Goal: Task Accomplishment & Management: Manage account settings

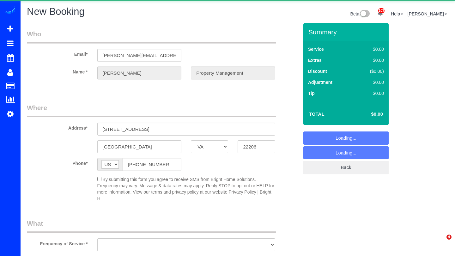
select select "VA"
select select "object:3370"
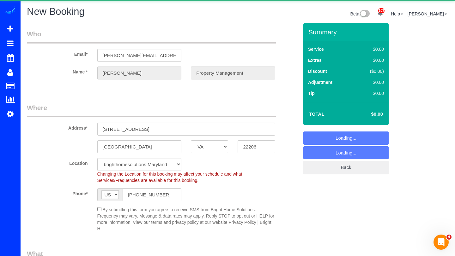
select select "3"
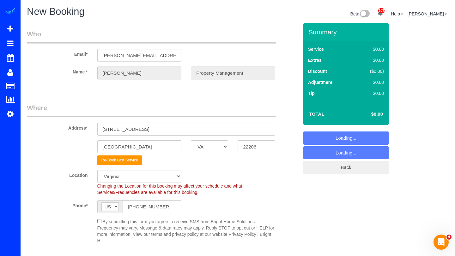
select select "object:3427"
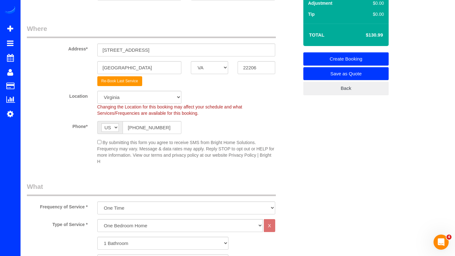
scroll to position [81, 0]
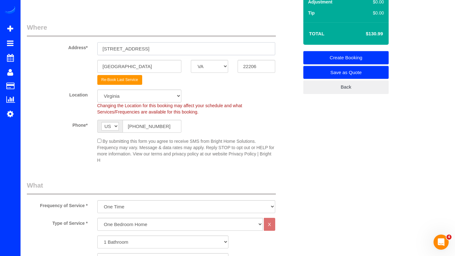
click at [178, 47] on input "[STREET_ADDRESS]" at bounding box center [186, 48] width 178 height 13
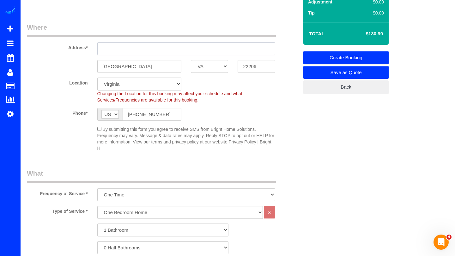
paste input "[STREET_ADDRESS]"
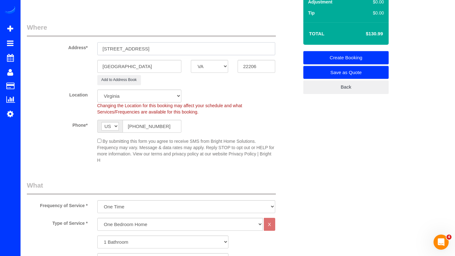
type input "[STREET_ADDRESS]"
click at [256, 66] on input "22206" at bounding box center [255, 66] width 37 height 13
type input "22042"
click at [140, 70] on input "Arlington" at bounding box center [139, 66] width 84 height 13
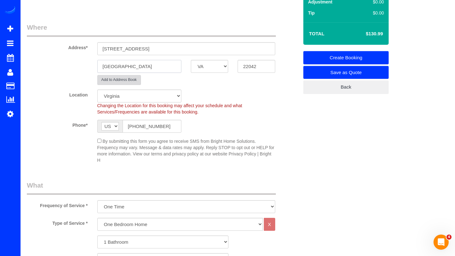
type input "Falls Church"
click at [125, 83] on button "Add to Address Book" at bounding box center [119, 80] width 44 height 10
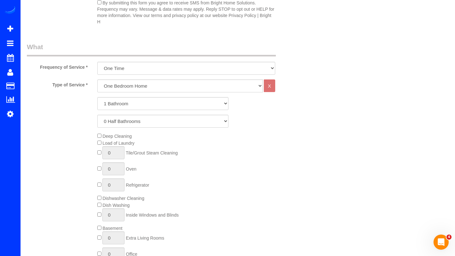
scroll to position [208, 0]
click at [150, 86] on select "One Bedroom Home Two Bedroom Home Three Bedroom Home Four Bedroom Home Five Bed…" at bounding box center [179, 85] width 165 height 13
select select "256"
click at [97, 79] on select "One Bedroom Home Two Bedroom Home Three Bedroom Home Four Bedroom Home Five Bed…" at bounding box center [179, 85] width 165 height 13
click at [123, 101] on select "1 Bathroom 2 Bathrooms 3 Bathrooms 4 Bathrooms 5 Bathrooms 6 Bathrooms 7 Bathro…" at bounding box center [162, 103] width 131 height 13
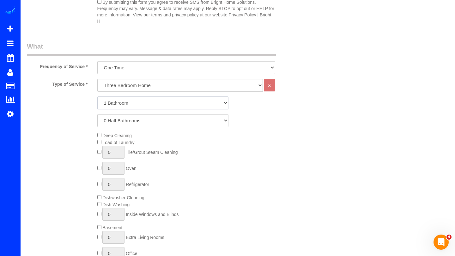
select select "2"
click at [97, 97] on select "1 Bathroom 2 Bathrooms 3 Bathrooms 4 Bathrooms 5 Bathrooms 6 Bathrooms 7 Bathro…" at bounding box center [162, 103] width 131 height 13
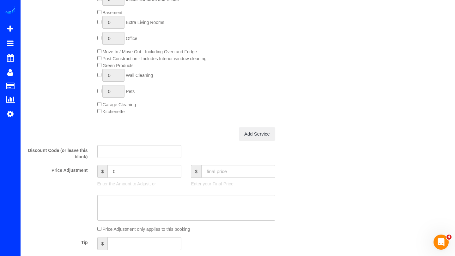
scroll to position [442, 0]
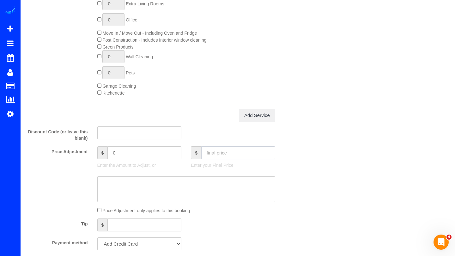
click at [215, 153] on input "text" at bounding box center [238, 152] width 74 height 13
type input "130"
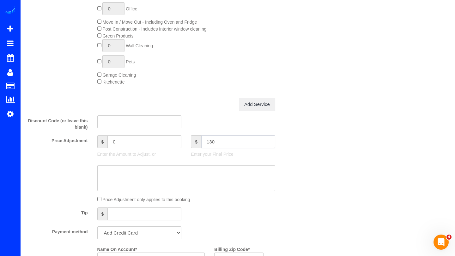
type input "-55.99"
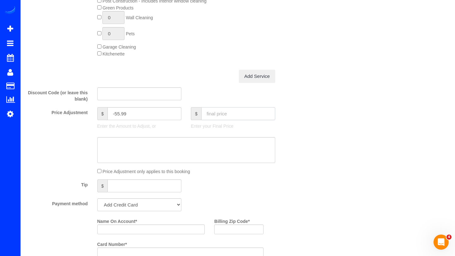
scroll to position [482, 0]
click at [145, 202] on select "Add Credit Card Cash Check Paypal" at bounding box center [139, 203] width 84 height 13
select select "string:check"
click at [97, 197] on select "Add Credit Card Cash Check Paypal" at bounding box center [139, 203] width 84 height 13
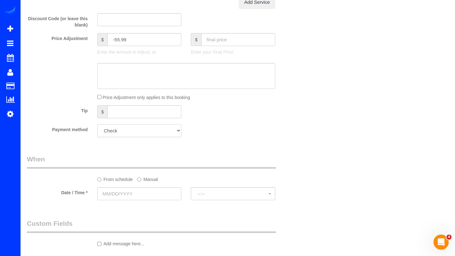
scroll to position [559, 0]
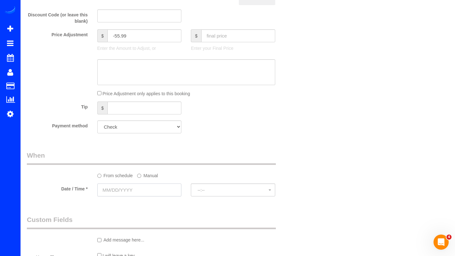
click at [124, 190] on input "text" at bounding box center [139, 190] width 84 height 13
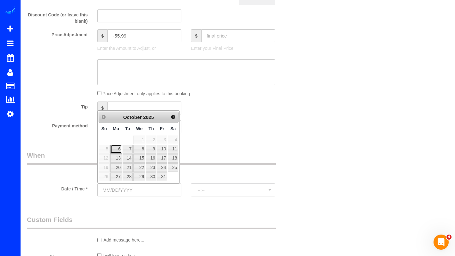
click at [115, 151] on link "6" at bounding box center [116, 149] width 12 height 9
type input "10/06/2025"
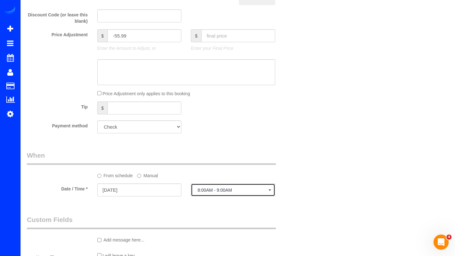
click at [203, 187] on button "8:00AM - 9:00AM" at bounding box center [233, 190] width 84 height 13
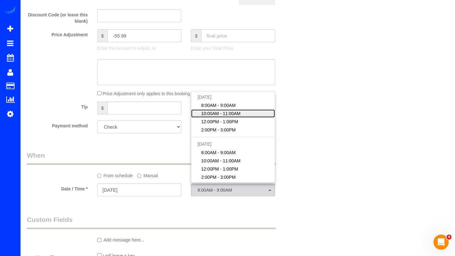
click at [217, 113] on span "10:00AM - 11:00AM" at bounding box center [220, 114] width 39 height 6
select select "spot2"
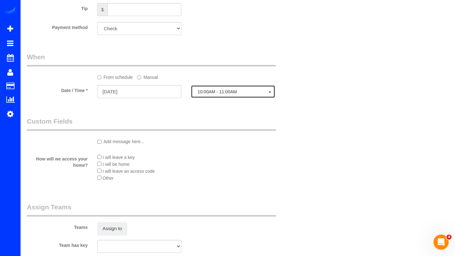
scroll to position [659, 0]
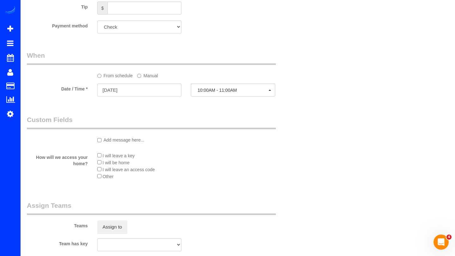
click at [99, 164] on li "I will be home" at bounding box center [186, 162] width 178 height 7
click at [111, 222] on button "Assign to" at bounding box center [112, 227] width 30 height 13
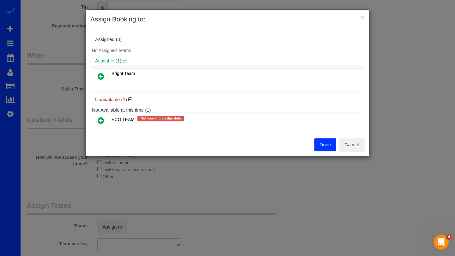
click at [101, 75] on icon at bounding box center [101, 77] width 7 height 8
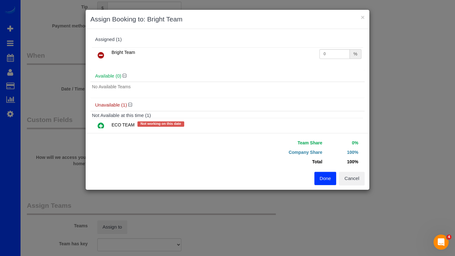
click at [329, 177] on button "Done" at bounding box center [325, 178] width 22 height 13
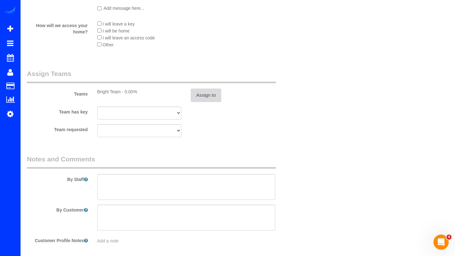
scroll to position [799, 0]
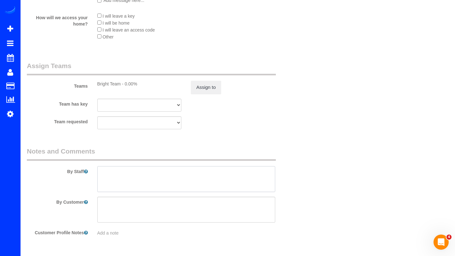
click at [169, 187] on textarea at bounding box center [186, 179] width 178 height 26
paste textarea "Kitchen cabinet door handles are sticky 2. Top of range hood is greasy 3. Dishw…"
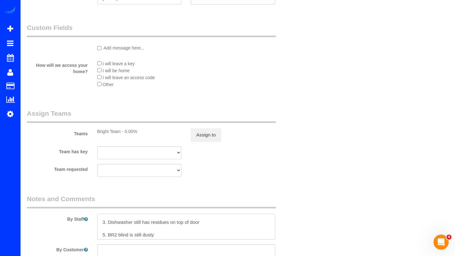
scroll to position [0, 0]
click at [102, 221] on textarea at bounding box center [186, 227] width 178 height 26
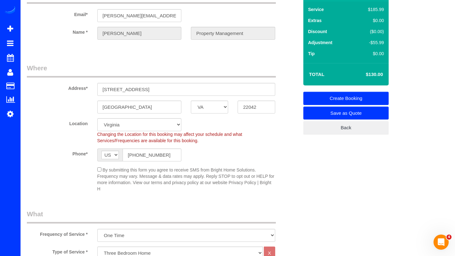
scroll to position [37, 0]
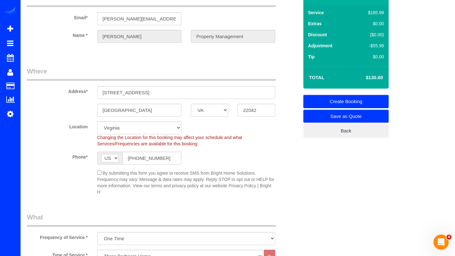
type textarea "Combo Code: 1876 Kitchen cabinet door handles are sticky 2. Top of range hood i…"
click at [349, 99] on link "Create Booking" at bounding box center [345, 101] width 85 height 13
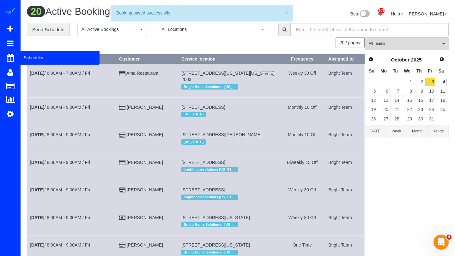
click at [32, 57] on span "Scheduler" at bounding box center [60, 58] width 79 height 15
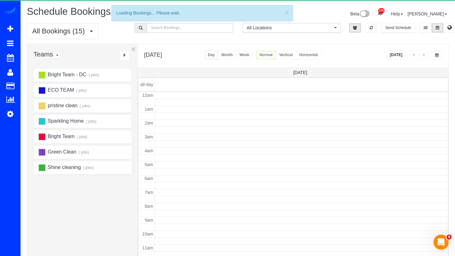
scroll to position [84, 0]
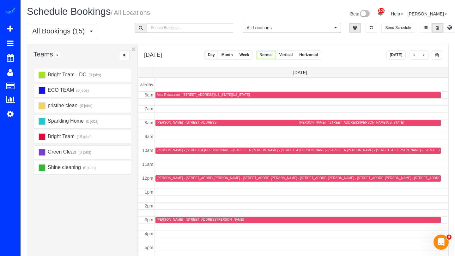
click at [412, 53] on button "button" at bounding box center [414, 55] width 10 height 9
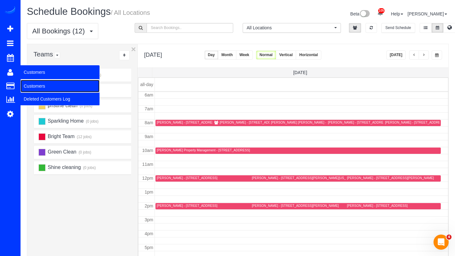
click at [29, 83] on link "Customers" at bounding box center [60, 86] width 79 height 13
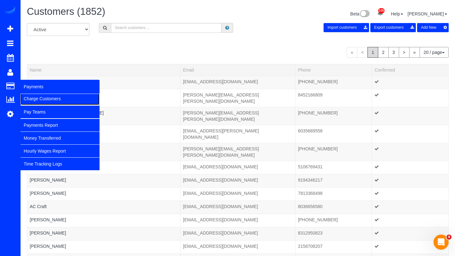
click at [27, 96] on link "Charge Customers" at bounding box center [60, 99] width 79 height 13
select select
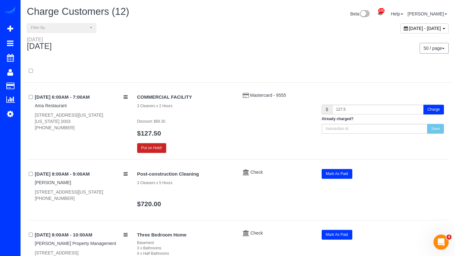
click at [409, 27] on span "October 04, 2025 - October 04, 2025" at bounding box center [425, 28] width 32 height 5
type input "**********"
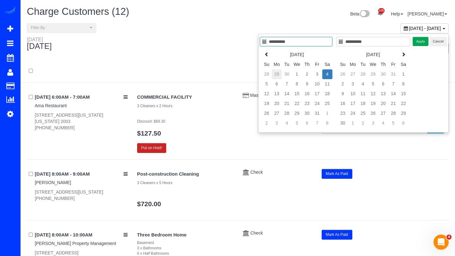
type input "**********"
click at [277, 75] on td "29" at bounding box center [277, 74] width 10 height 10
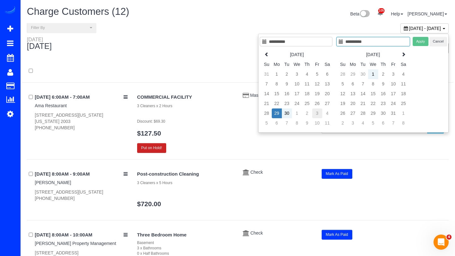
type input "**********"
click at [318, 113] on td "3" at bounding box center [317, 114] width 10 height 10
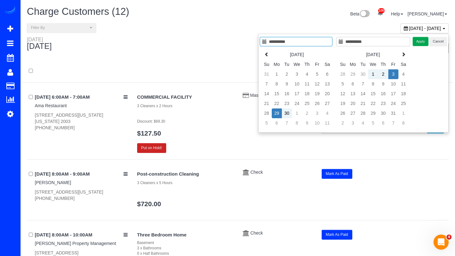
type input "**********"
click at [418, 43] on button "Apply" at bounding box center [420, 41] width 16 height 9
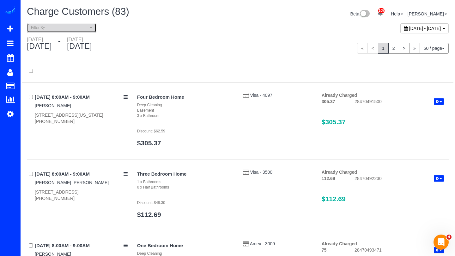
click at [78, 25] on span "Filter By" at bounding box center [59, 27] width 57 height 5
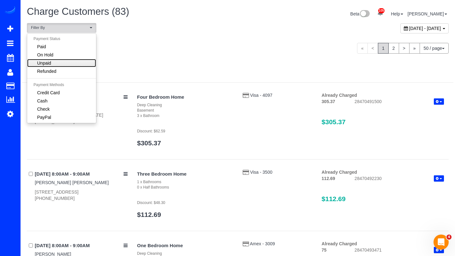
click at [54, 61] on link "Unpaid" at bounding box center [61, 63] width 69 height 8
select select "******"
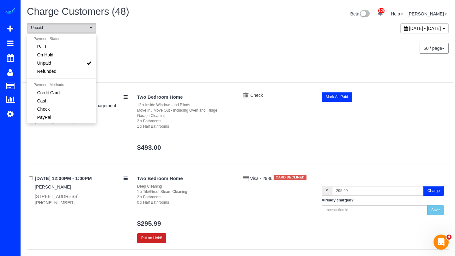
click at [122, 71] on div at bounding box center [237, 74] width 431 height 16
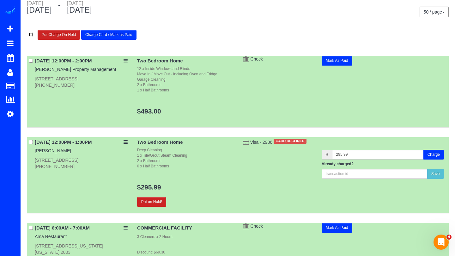
scroll to position [39, 0]
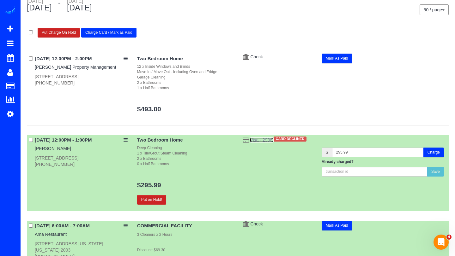
click at [259, 142] on span "Visa - 2986" at bounding box center [261, 140] width 23 height 5
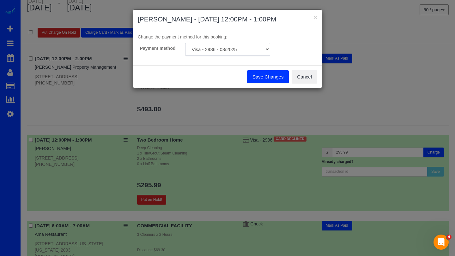
click at [252, 49] on select "Visa - 6120 - 08/2030 (Default) Visa - 2986 - 08/2025 Add Credit Card ─────────…" at bounding box center [227, 49] width 85 height 13
select select "string:fspay-f38dce01-28f7-47ef-9af9-d1d4419bf182"
click at [185, 43] on select "Visa - 6120 - 08/2030 (Default) Visa - 2986 - 08/2025 Add Credit Card ─────────…" at bounding box center [227, 49] width 85 height 13
click at [259, 72] on button "Save Changes" at bounding box center [268, 76] width 42 height 13
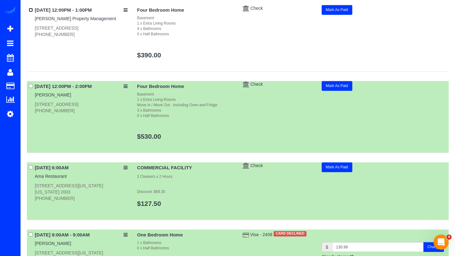
scroll to position [323, 0]
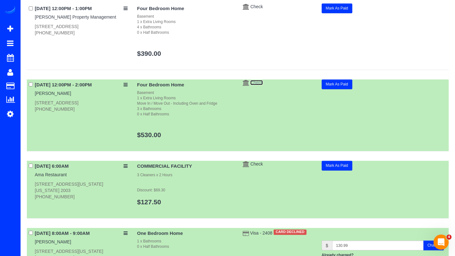
click at [257, 82] on span "Check" at bounding box center [256, 82] width 13 height 5
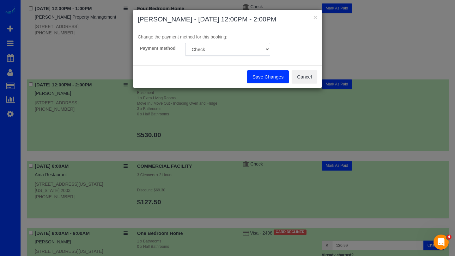
click at [248, 49] on select "Amex - 4375 - 10/2030 (Default) Add Credit Card ─────────────── Cash Check Payp…" at bounding box center [227, 49] width 85 height 13
select select "string:fspay-c96d404b-bda4-459f-b45e-ec04f3ee9e57"
click at [185, 43] on select "Amex - 4375 - 10/2030 (Default) Add Credit Card ─────────────── Cash Check Payp…" at bounding box center [227, 49] width 85 height 13
click at [268, 71] on button "Save Changes" at bounding box center [268, 76] width 42 height 13
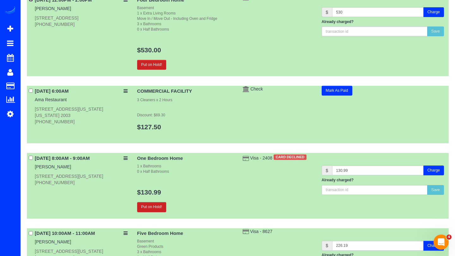
scroll to position [410, 0]
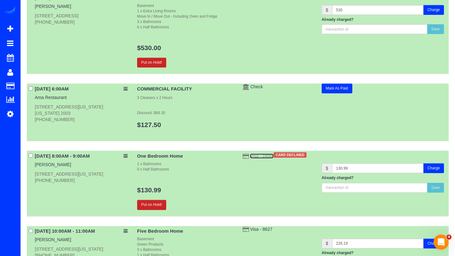
click at [258, 156] on span "Visa - 2408" at bounding box center [261, 156] width 23 height 5
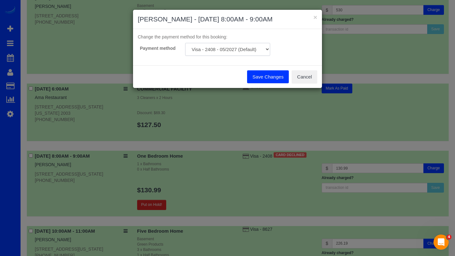
click at [244, 47] on select "Visa - 2408 - 05/2027 (Default) Visa - 9145 - 02/2027 Mastercard - 2755 - 09/20…" at bounding box center [227, 49] width 85 height 13
click at [301, 79] on button "Cancel" at bounding box center [304, 76] width 26 height 13
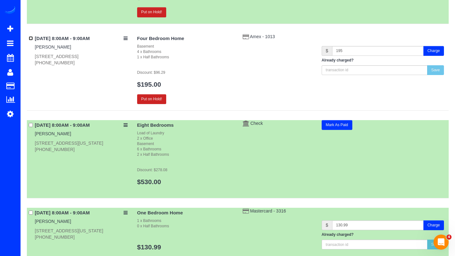
scroll to position [2626, 0]
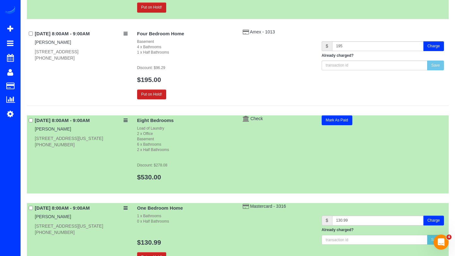
click at [32, 122] on div "10/03/2025 8:00AM - 9:00AM Paul Touw 2750 Chain Bridge Rd Nw, Washington, DC 20…" at bounding box center [79, 132] width 105 height 33
click at [30, 117] on div "10/03/2025 8:00AM - 9:00AM Paul Touw 2750 Chain Bridge Rd Nw, Washington, DC 20…" at bounding box center [79, 132] width 105 height 33
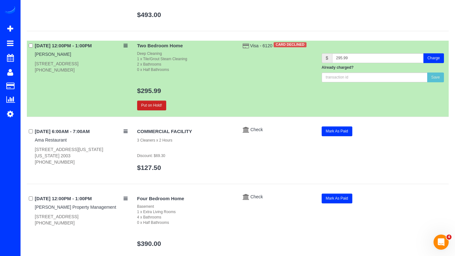
scroll to position [0, 0]
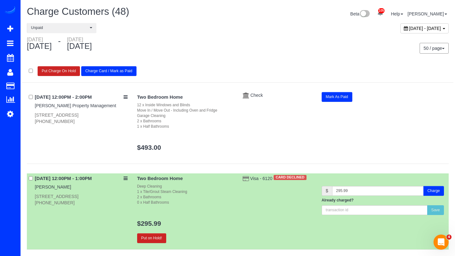
click at [94, 71] on button "Charge Card / Mark as Paid" at bounding box center [108, 71] width 55 height 10
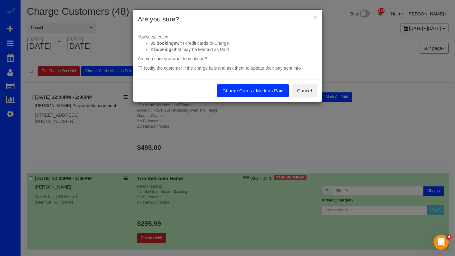
click at [225, 94] on button "Charge Cards / Mark as Paid" at bounding box center [253, 90] width 72 height 13
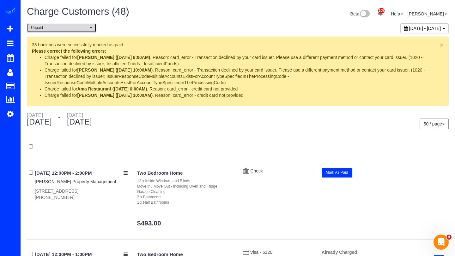
click at [93, 26] on button "Unpaid" at bounding box center [61, 28] width 69 height 10
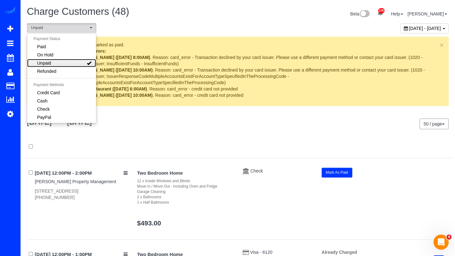
click at [62, 60] on link "Unpaid" at bounding box center [61, 63] width 69 height 8
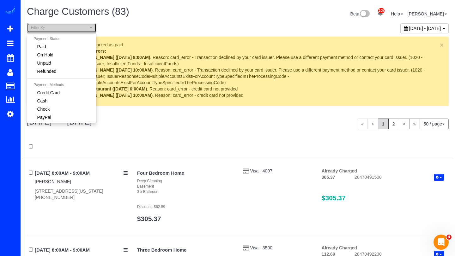
click at [75, 24] on button "Filter By" at bounding box center [61, 28] width 69 height 10
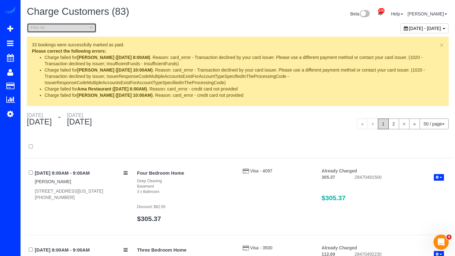
click at [61, 26] on span "Filter By" at bounding box center [59, 27] width 57 height 5
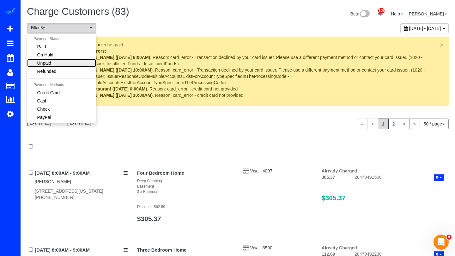
click at [54, 67] on link "Unpaid" at bounding box center [61, 63] width 69 height 8
select select "******"
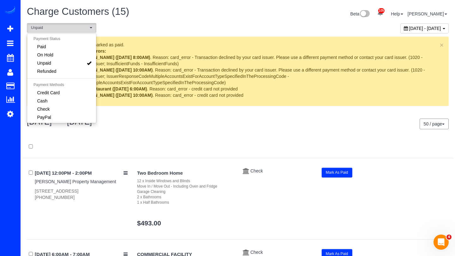
click at [242, 14] on div "Beta 105 Your Notifications You have 0 alerts × You have 20 to charge for 10/03…" at bounding box center [346, 14] width 216 height 17
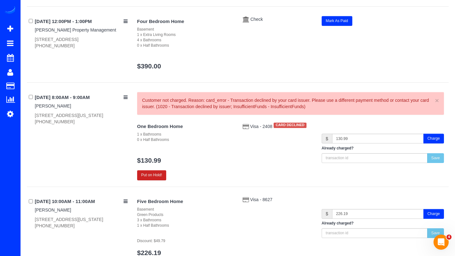
scroll to position [311, 0]
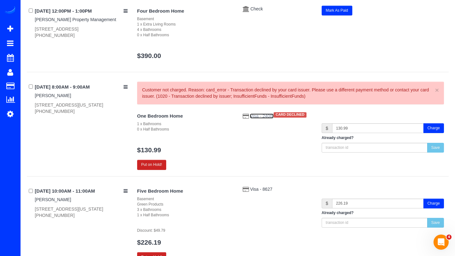
click at [265, 116] on span "Visa - 2408" at bounding box center [261, 116] width 23 height 5
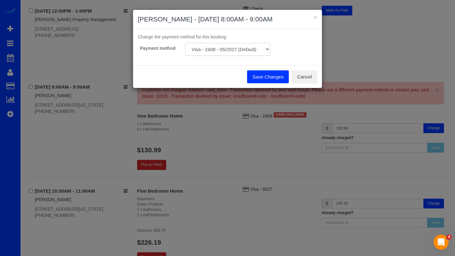
click at [253, 48] on select "Visa - 2408 - 05/2027 (Default) Visa - 9145 - 02/2027 Mastercard - 2755 - 09/20…" at bounding box center [227, 49] width 85 height 13
select select "string:fspay-c9e79843-73c8-4198-87cd-dae914bdd179"
click at [185, 43] on select "Visa - 2408 - 05/2027 (Default) Visa - 9145 - 02/2027 Mastercard - 2755 - 09/20…" at bounding box center [227, 49] width 85 height 13
click at [256, 75] on button "Save Changes" at bounding box center [268, 76] width 42 height 13
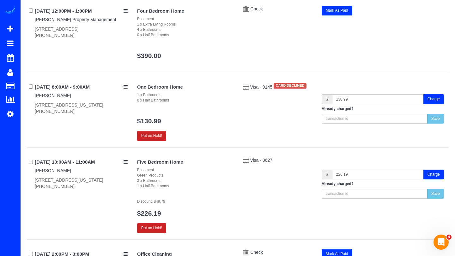
click at [431, 98] on button "Charge" at bounding box center [433, 99] width 21 height 10
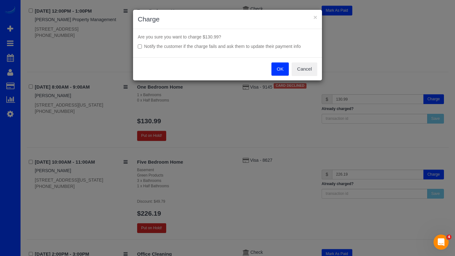
click at [274, 70] on button "OK" at bounding box center [280, 69] width 18 height 13
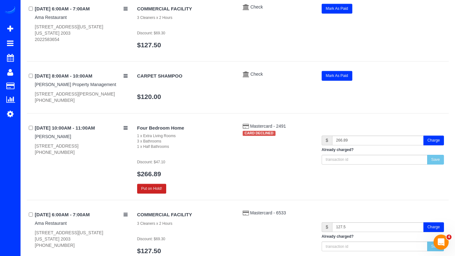
scroll to position [668, 0]
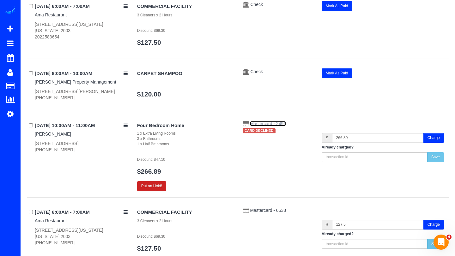
click at [265, 123] on span "Mastercard - 2491" at bounding box center [268, 123] width 36 height 5
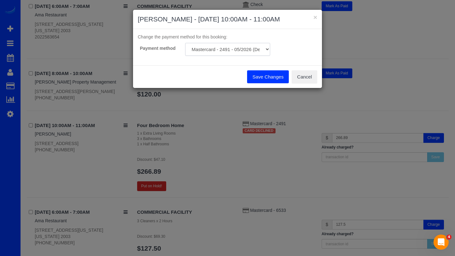
click at [258, 52] on select "Mastercard - 2491 - 05/2026 (Default) Add Credit Card ─────────────── Cash Chec…" at bounding box center [227, 49] width 85 height 13
click at [301, 74] on button "Cancel" at bounding box center [304, 76] width 26 height 13
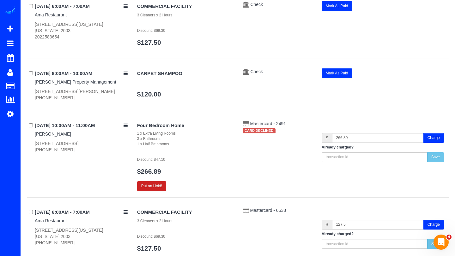
click at [427, 140] on button "Charge" at bounding box center [433, 138] width 21 height 10
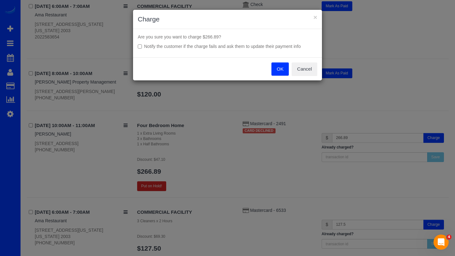
click at [276, 72] on button "OK" at bounding box center [280, 69] width 18 height 13
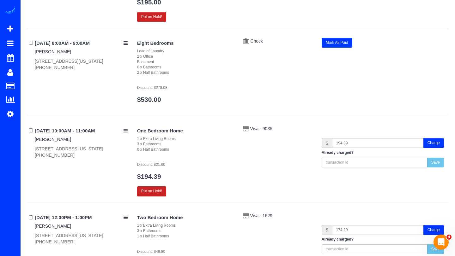
scroll to position [1066, 0]
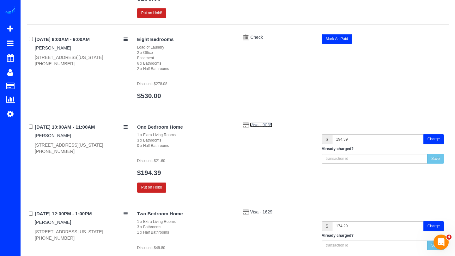
click at [258, 123] on span "Visa - 9035" at bounding box center [261, 124] width 22 height 5
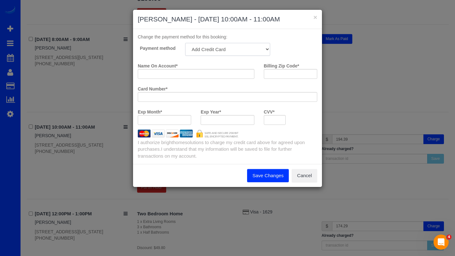
click at [246, 50] on select "Visa - 5653 - 02/2026 (Default) Add Credit Card ─────────────── Cash Check Payp…" at bounding box center [227, 49] width 85 height 13
select select "string:fspay-db415dcb-d899-4a94-b136-8671cf8507bb"
click at [185, 43] on select "Visa - 5653 - 02/2026 (Default) Add Credit Card ─────────────── Cash Check Payp…" at bounding box center [227, 49] width 85 height 13
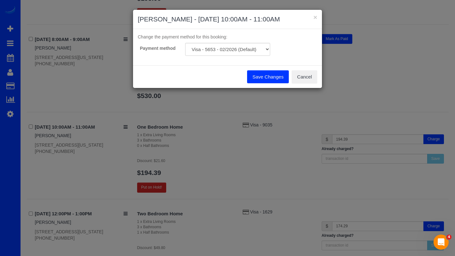
click at [256, 77] on button "Save Changes" at bounding box center [268, 76] width 42 height 13
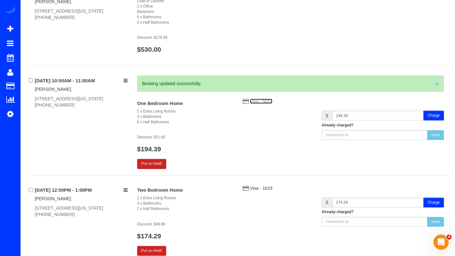
scroll to position [1115, 0]
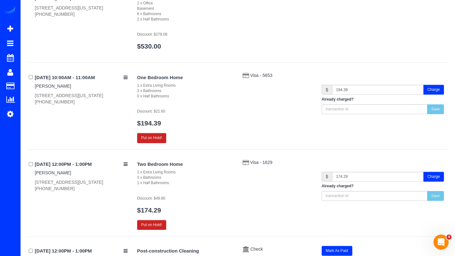
click at [431, 92] on button "Charge" at bounding box center [433, 90] width 21 height 10
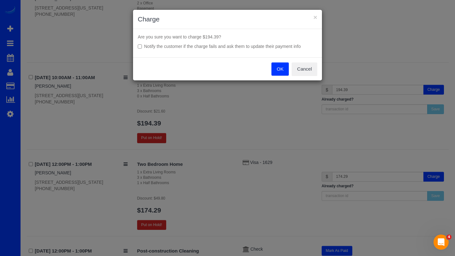
click at [279, 70] on button "OK" at bounding box center [280, 69] width 18 height 13
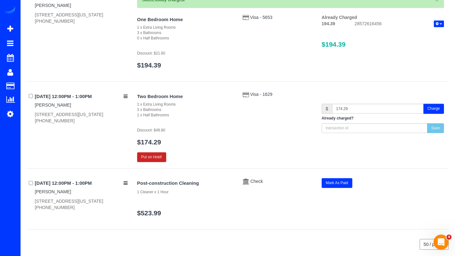
scroll to position [1195, 0]
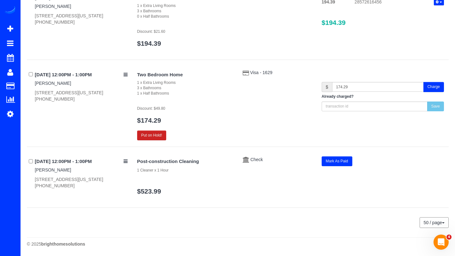
click at [193, 131] on div "Put on Hold!" at bounding box center [185, 136] width 96 height 10
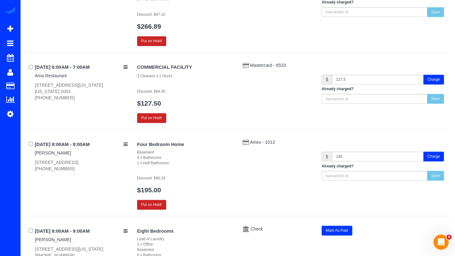
scroll to position [873, 0]
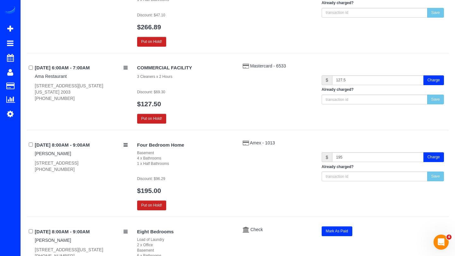
click at [152, 185] on div "Four Bedroom Home Basement 4 x Bathrooms 1 x Half Bathrooms Discount: $96.29 $1…" at bounding box center [184, 175] width 105 height 71
click at [146, 189] on link "$195.00" at bounding box center [149, 190] width 24 height 7
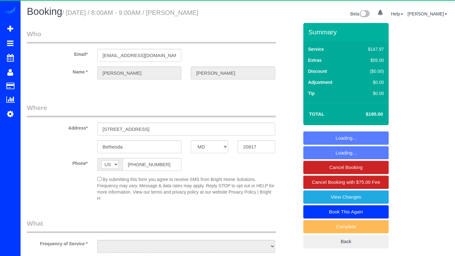
select select "MD"
select select "object:967"
select select "string:fspay-76161064-4896-45fd-a41f-0d2b17cb7dd2"
select select "4"
select select "1"
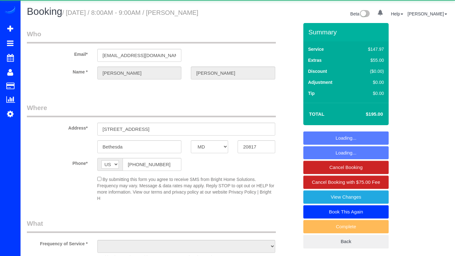
select select "spot1"
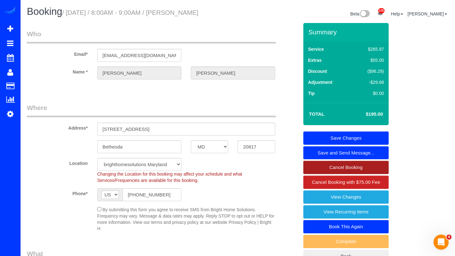
click at [338, 167] on link "Cancel Booking" at bounding box center [345, 167] width 85 height 13
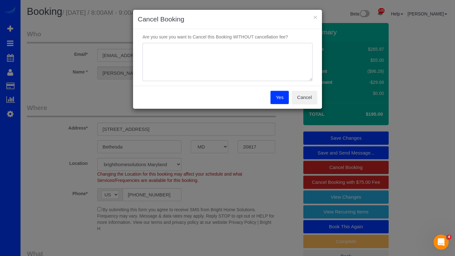
click at [233, 60] on textarea at bounding box center [227, 62] width 170 height 39
type textarea "other"
click at [274, 95] on button "Yes" at bounding box center [279, 97] width 18 height 13
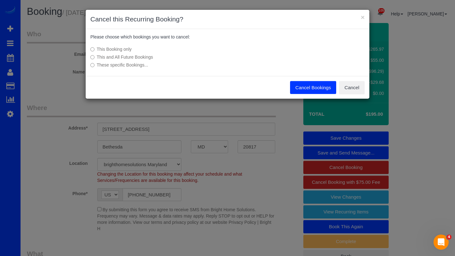
click at [309, 89] on button "Cancel Bookings" at bounding box center [313, 87] width 46 height 13
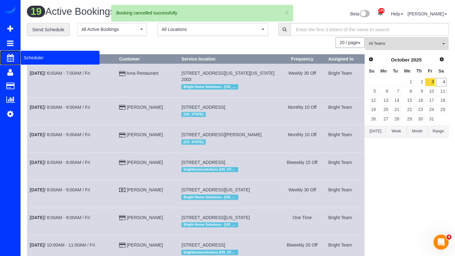
click at [35, 56] on span "Scheduler" at bounding box center [60, 58] width 79 height 15
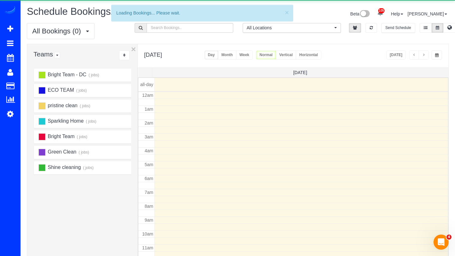
scroll to position [84, 0]
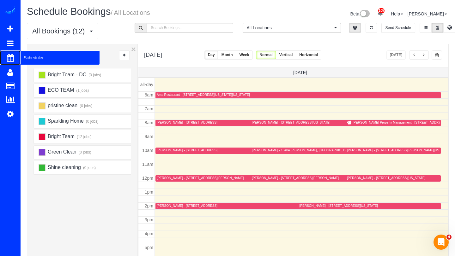
click at [30, 58] on span "Scheduler" at bounding box center [60, 58] width 79 height 15
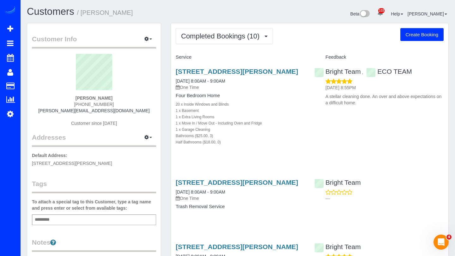
click at [416, 33] on button "Create Booking" at bounding box center [421, 34] width 43 height 13
select select "MD"
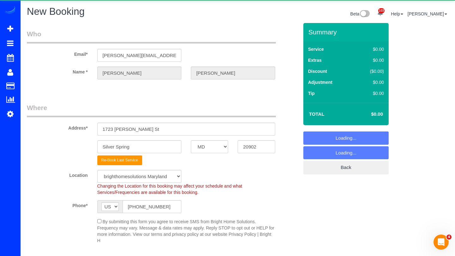
select select "object:15828"
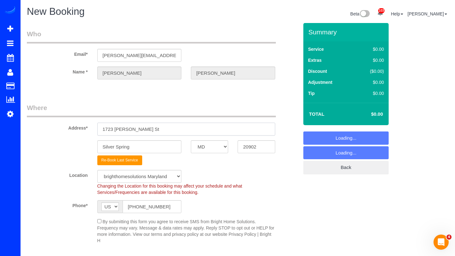
click at [132, 126] on input "1723 Ladd St" at bounding box center [186, 129] width 178 height 13
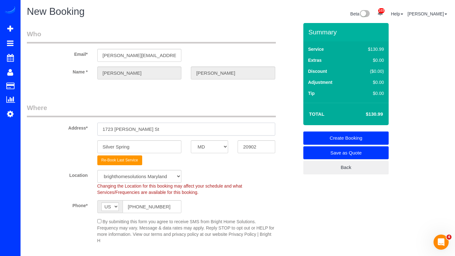
click at [132, 126] on input "1723 Ladd St" at bounding box center [186, 129] width 178 height 13
paste input "920 Bayridge Terrace"
type input "920 Bayridge Terrace"
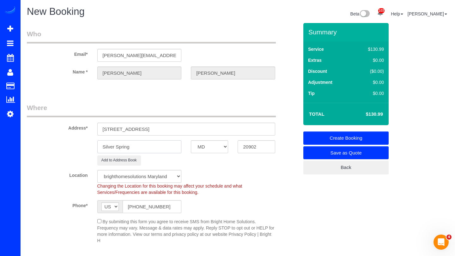
click at [139, 148] on input "Silver Spring" at bounding box center [139, 146] width 84 height 13
click at [139, 148] on input "Gaithersbur" at bounding box center [139, 146] width 84 height 13
type input "Gaithersburg"
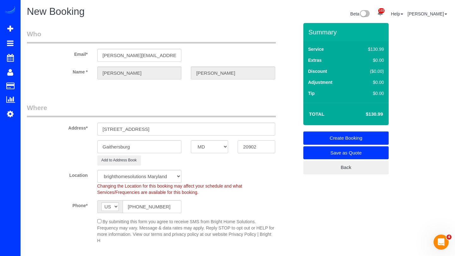
click at [245, 149] on input "20902" at bounding box center [255, 146] width 37 height 13
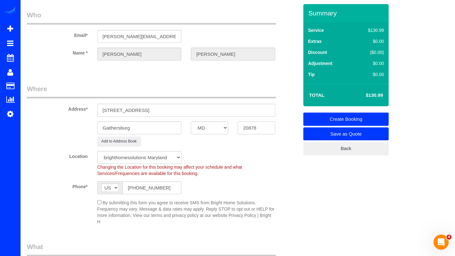
scroll to position [22, 0]
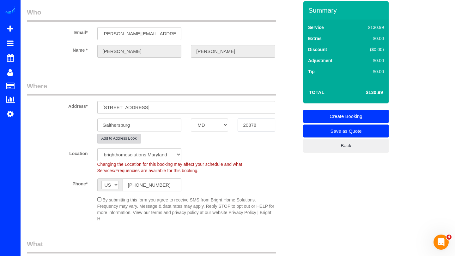
type input "20878"
click at [133, 140] on button "Add to Address Book" at bounding box center [119, 139] width 44 height 10
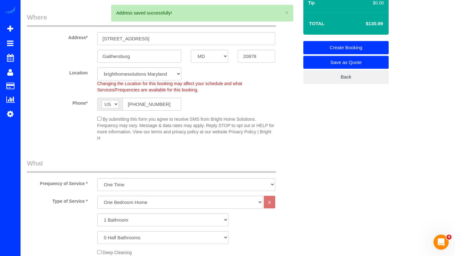
scroll to position [91, 0]
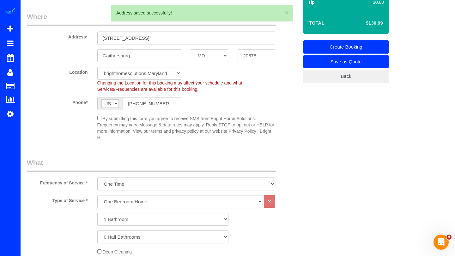
click at [130, 204] on select "One Bedroom Home Two Bedroom Home Three Bedroom Home Four Bedroom Home Five Bed…" at bounding box center [179, 201] width 165 height 13
select select "256"
click at [97, 195] on select "One Bedroom Home Two Bedroom Home Three Bedroom Home Four Bedroom Home Five Bed…" at bounding box center [179, 201] width 165 height 13
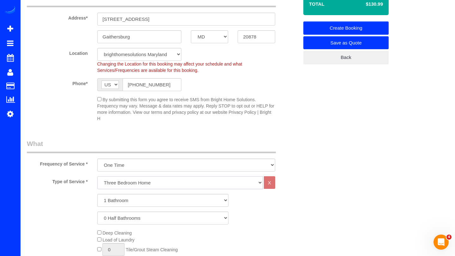
scroll to position [119, 0]
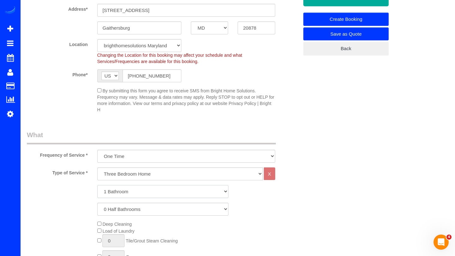
click at [129, 192] on select "1 Bathroom 2 Bathrooms 3 Bathrooms 4 Bathrooms 5 Bathrooms 6 Bathrooms 7 Bathro…" at bounding box center [162, 191] width 131 height 13
select select "3"
click at [97, 185] on select "1 Bathroom 2 Bathrooms 3 Bathrooms 4 Bathrooms 5 Bathrooms 6 Bathrooms 7 Bathro…" at bounding box center [162, 191] width 131 height 13
click at [122, 209] on select "0 Half Bathrooms 1 Half Bathroom 2 Half Bathrooms 3 Half Bathrooms 4 Half Bathr…" at bounding box center [162, 209] width 131 height 13
select select "1"
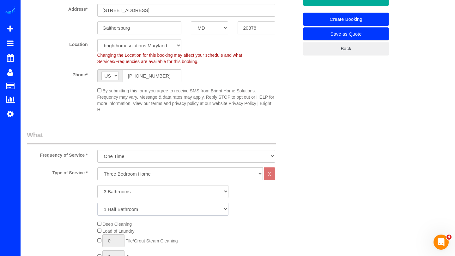
click at [97, 203] on select "0 Half Bathrooms 1 Half Bathroom 2 Half Bathrooms 3 Half Bathrooms 4 Half Bathr…" at bounding box center [162, 209] width 131 height 13
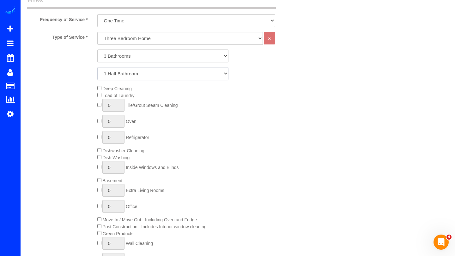
scroll to position [265, 0]
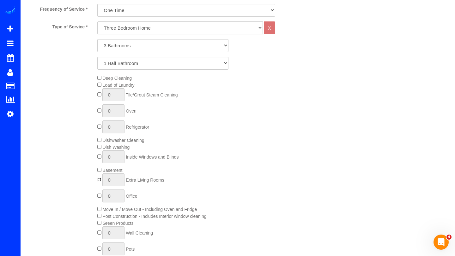
type input "1"
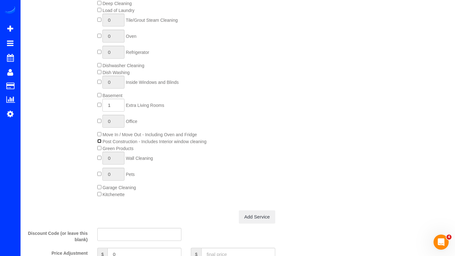
scroll to position [343, 0]
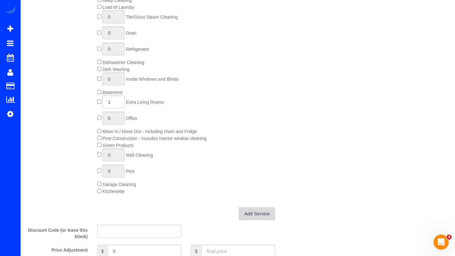
click at [266, 215] on link "Add Service" at bounding box center [257, 213] width 36 height 13
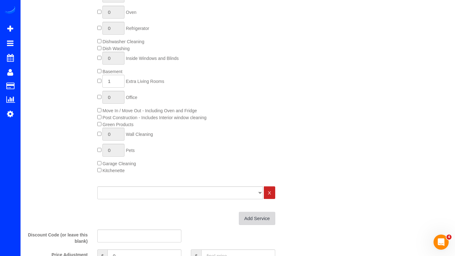
scroll to position [366, 0]
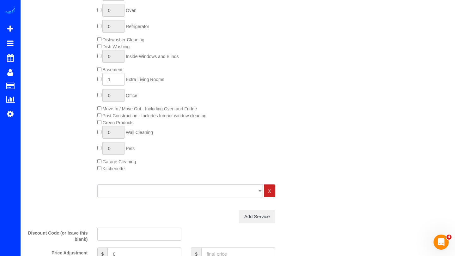
click at [223, 190] on select "One Bedroom Home Two Bedroom Home Three Bedroom Home Four Bedroom Home Five Bed…" at bounding box center [179, 191] width 165 height 13
select select "125"
click at [97, 185] on select "One Bedroom Home Two Bedroom Home Three Bedroom Home Four Bedroom Home Five Bed…" at bounding box center [179, 191] width 165 height 13
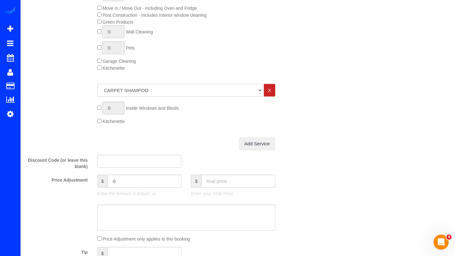
scroll to position [480, 0]
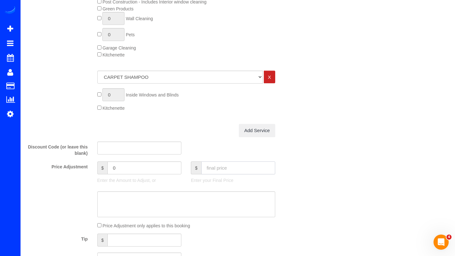
click at [212, 164] on input "text" at bounding box center [238, 168] width 74 height 13
type input "690"
type input "166.01"
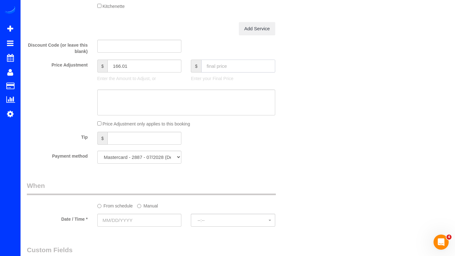
scroll to position [583, 0]
click at [130, 219] on input "text" at bounding box center [139, 219] width 84 height 13
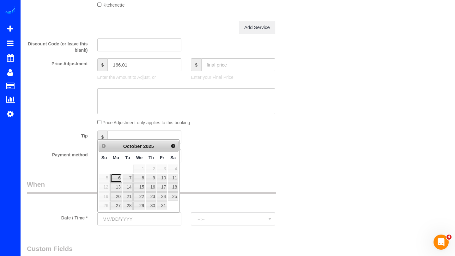
click at [118, 179] on link "6" at bounding box center [116, 178] width 12 height 9
type input "10/06/2025"
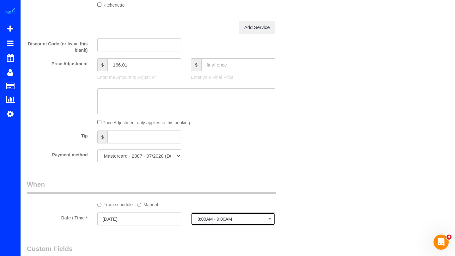
click at [205, 219] on span "8:00AM - 9:00AM" at bounding box center [232, 219] width 71 height 5
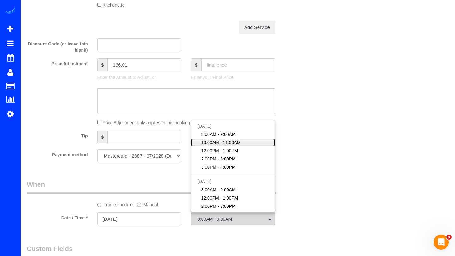
click at [217, 143] on span "10:00AM - 11:00AM" at bounding box center [220, 143] width 39 height 6
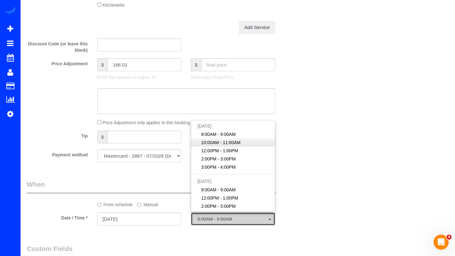
select select "spot33"
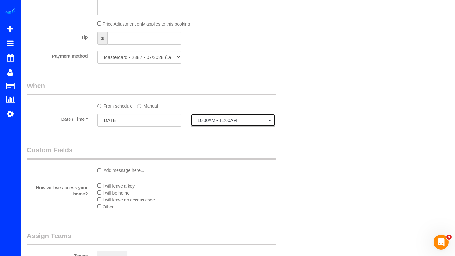
scroll to position [684, 0]
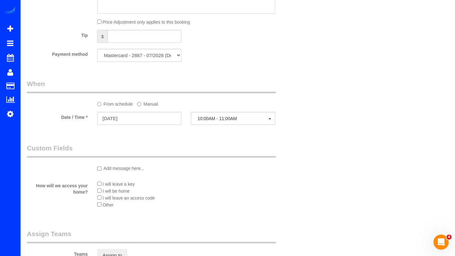
click at [97, 193] on li "I will be home" at bounding box center [186, 191] width 178 height 7
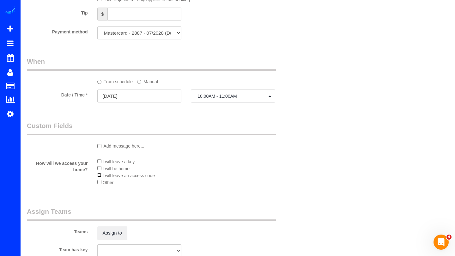
scroll to position [711, 0]
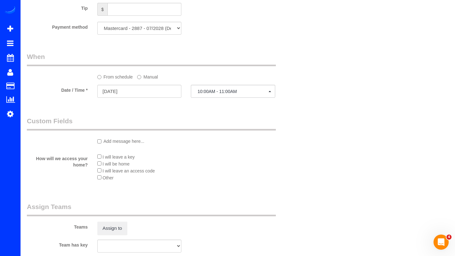
click at [114, 220] on div "Teams Assign to" at bounding box center [162, 218] width 281 height 33
click at [110, 225] on button "Assign to" at bounding box center [112, 228] width 30 height 13
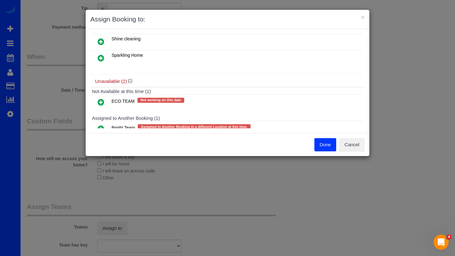
click at [101, 125] on icon at bounding box center [101, 129] width 7 height 8
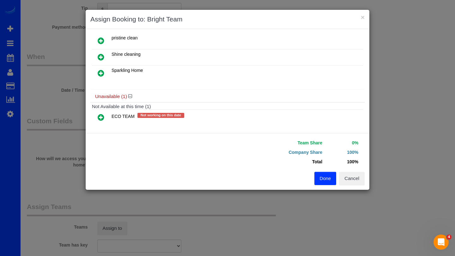
scroll to position [90, 0]
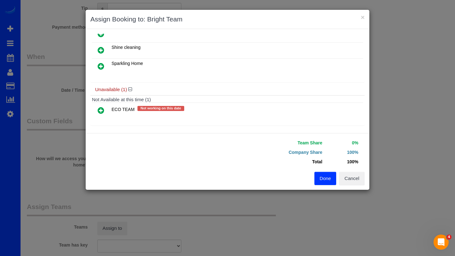
click at [326, 178] on button "Done" at bounding box center [325, 178] width 22 height 13
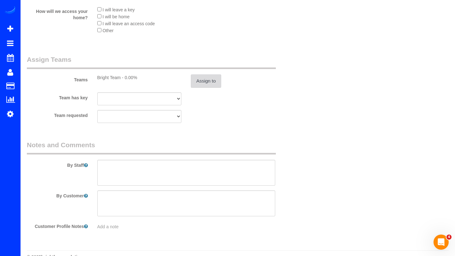
scroll to position [859, 0]
click at [126, 177] on textarea at bounding box center [186, 172] width 178 height 26
paste textarea "1) the carpet to the lower level and the lower level carpet is stained 2) there…"
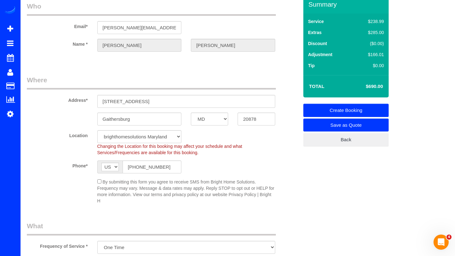
scroll to position [11, 0]
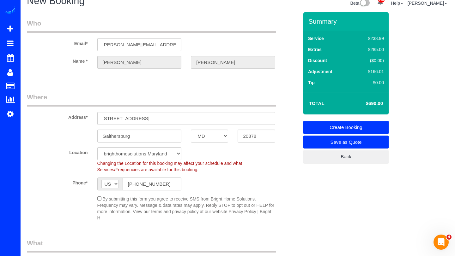
type textarea "3825 lockbox code 1) the carpet to the lower level and the lower level carpet i…"
click at [355, 130] on link "Create Booking" at bounding box center [345, 127] width 85 height 13
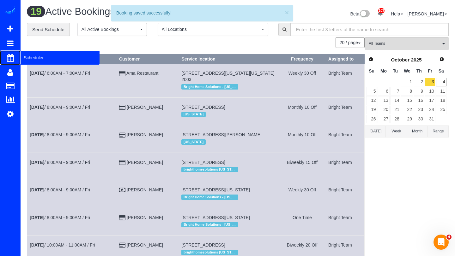
click at [31, 58] on span "Scheduler" at bounding box center [60, 58] width 79 height 15
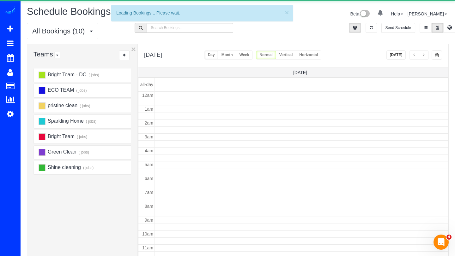
scroll to position [84, 0]
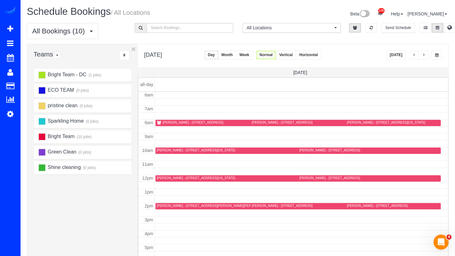
click at [393, 56] on button "Today" at bounding box center [396, 55] width 20 height 9
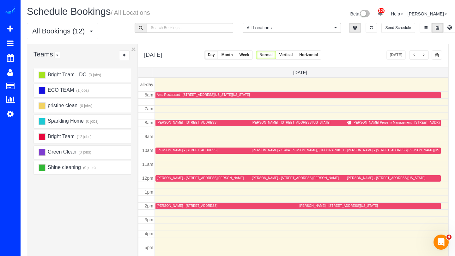
click at [422, 56] on span "button" at bounding box center [423, 55] width 3 height 4
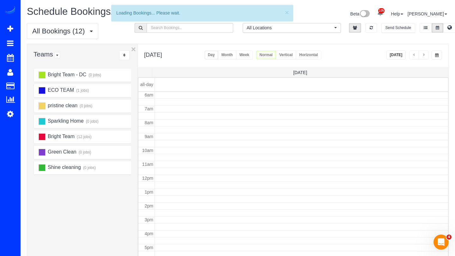
click at [422, 56] on span "button" at bounding box center [423, 55] width 3 height 4
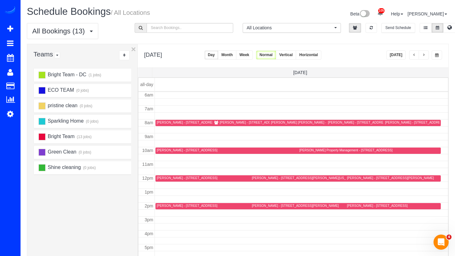
click at [401, 53] on button "Today" at bounding box center [396, 55] width 20 height 9
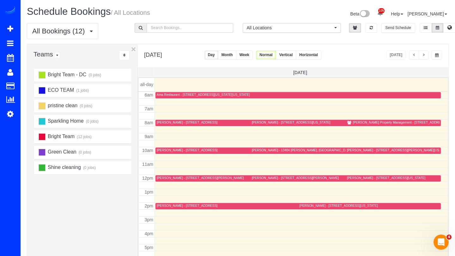
click at [413, 57] on button "button" at bounding box center [414, 55] width 10 height 9
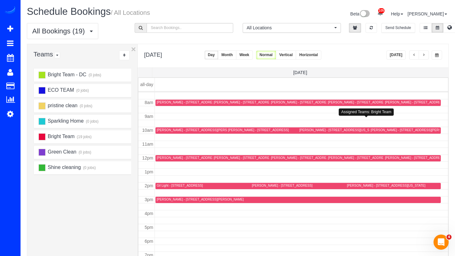
scroll to position [99, 0]
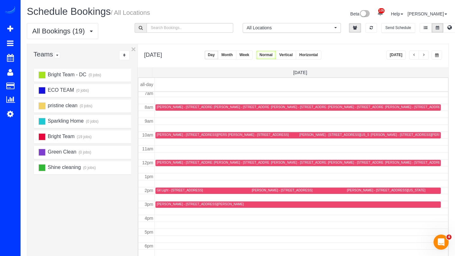
click at [393, 163] on div "Stephen Moilanen - 1017 D Street Ne, Washington, DC 20002" at bounding box center [424, 163] width 78 height 4
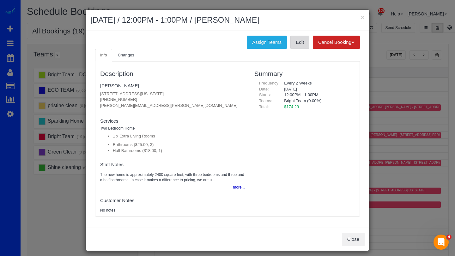
click at [296, 46] on link "Edit" at bounding box center [299, 42] width 19 height 13
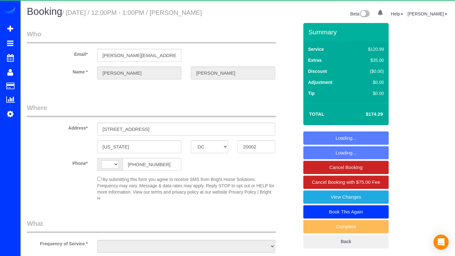
select select "DC"
select select "string:US"
select select "object:1012"
select select "string:fspay-782bc982-17e2-4b21-83a4-7abe118d9cee"
select select "3"
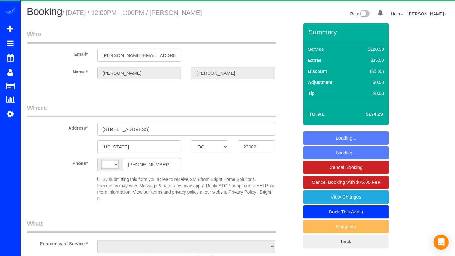
select select "1"
select select "spot1"
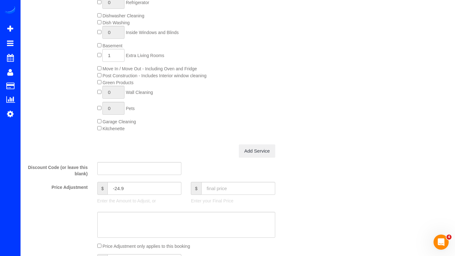
scroll to position [409, 0]
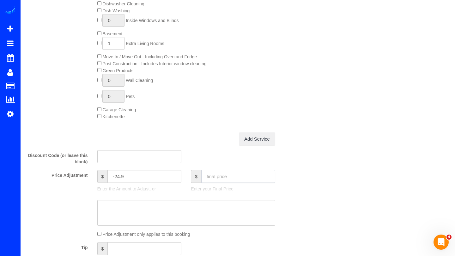
click at [211, 183] on input "text" at bounding box center [238, 176] width 74 height 13
type input "148"
type input "-51.19"
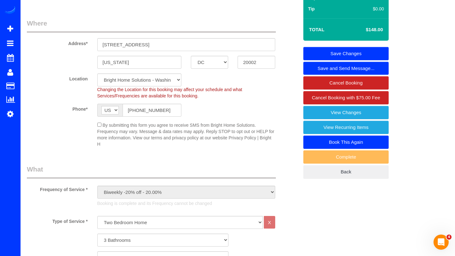
scroll to position [80, 0]
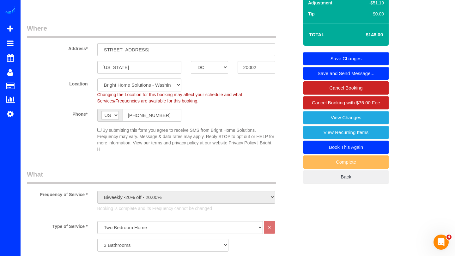
click at [364, 65] on link "Save Changes" at bounding box center [345, 58] width 85 height 13
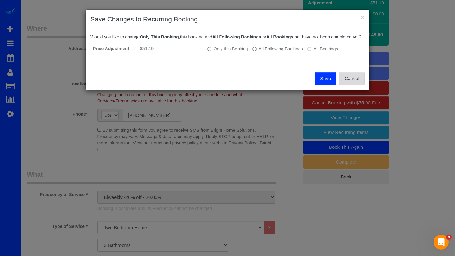
click at [347, 85] on button "Cancel" at bounding box center [352, 78] width 26 height 13
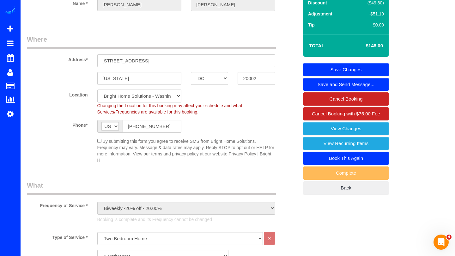
scroll to position [64, 0]
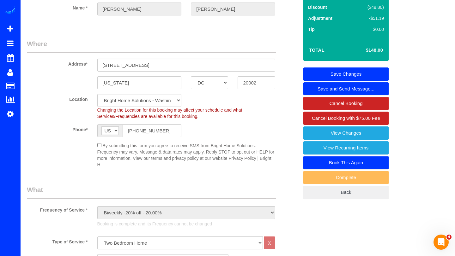
click at [366, 81] on link "Save Changes" at bounding box center [345, 74] width 85 height 13
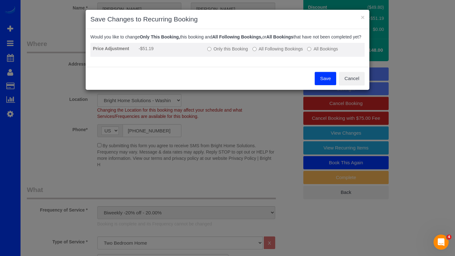
click at [240, 52] on label "Only this Booking" at bounding box center [227, 49] width 41 height 6
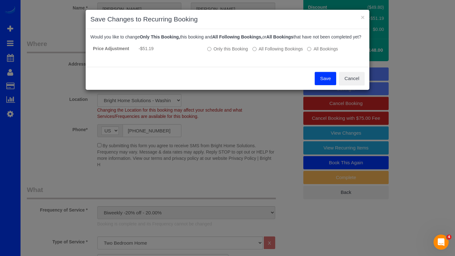
click at [321, 83] on button "Save" at bounding box center [324, 78] width 21 height 13
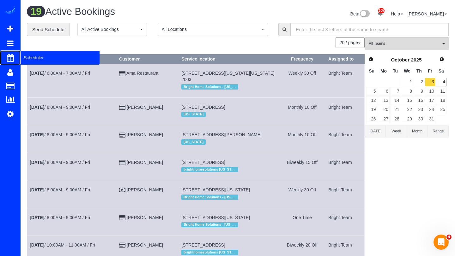
click at [31, 58] on span "Scheduler" at bounding box center [60, 58] width 79 height 15
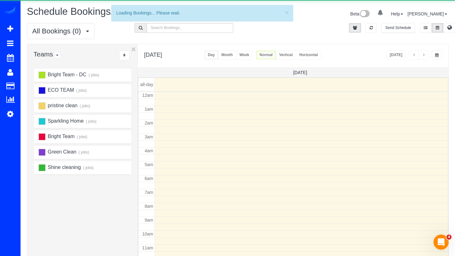
scroll to position [84, 0]
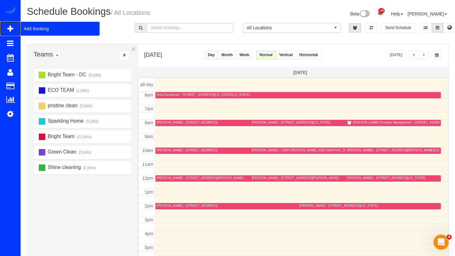
click at [26, 30] on span "Add Booking" at bounding box center [60, 28] width 79 height 15
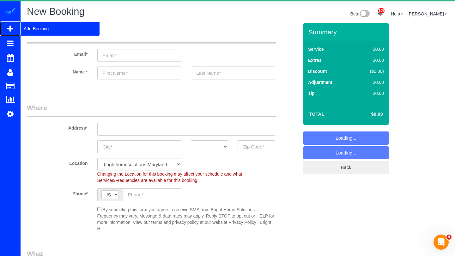
select select "object:2496"
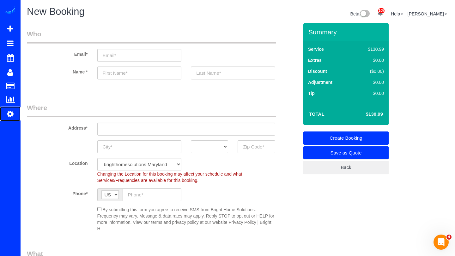
click at [9, 113] on icon at bounding box center [10, 114] width 7 height 8
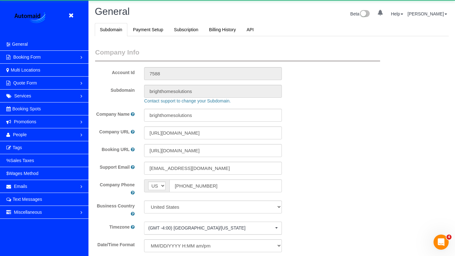
select select "1"
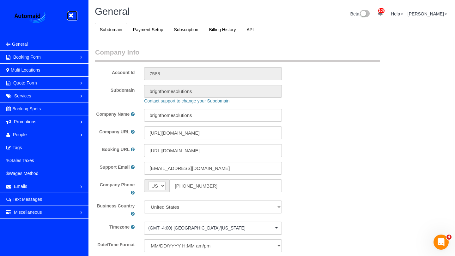
click at [67, 16] on icon at bounding box center [71, 16] width 8 height 8
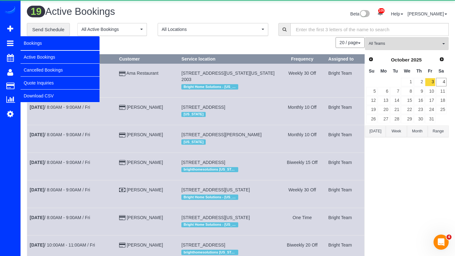
scroll to position [684, 455]
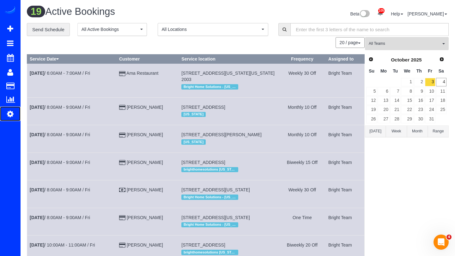
click at [11, 114] on icon at bounding box center [10, 114] width 7 height 8
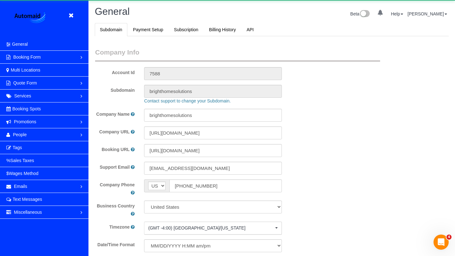
scroll to position [1304, 455]
select select "1"
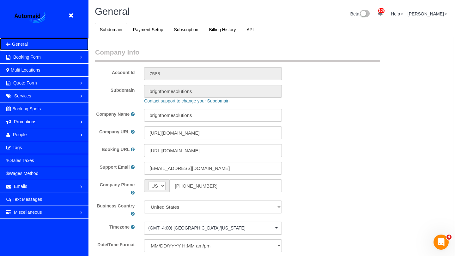
click at [23, 44] on span "General" at bounding box center [20, 44] width 16 height 5
select select "1"
click at [23, 44] on span "General" at bounding box center [20, 44] width 16 height 5
select select "1"
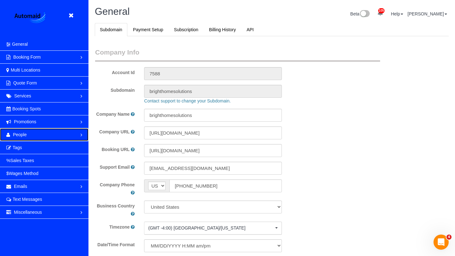
click at [51, 138] on link "People" at bounding box center [44, 134] width 88 height 13
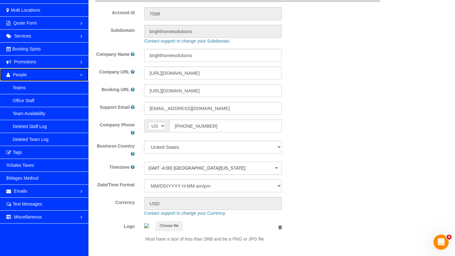
scroll to position [62, 0]
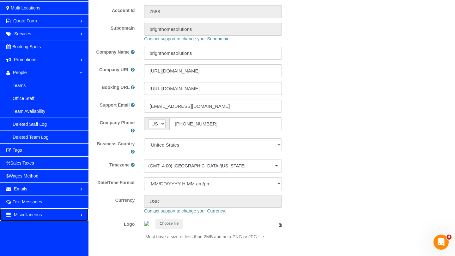
click at [39, 216] on span "Miscellaneous" at bounding box center [28, 214] width 28 height 5
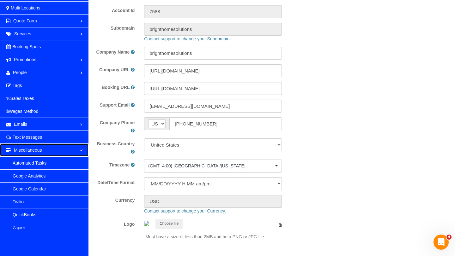
scroll to position [0, 0]
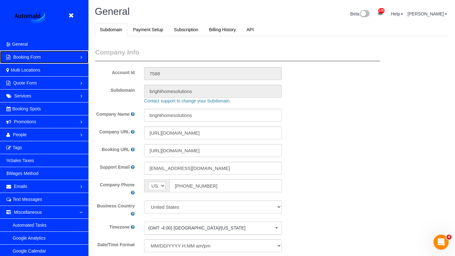
click at [28, 59] on span "Booking Form" at bounding box center [26, 57] width 27 height 5
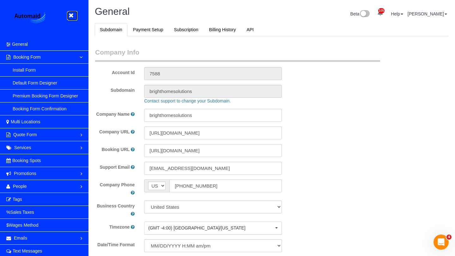
click at [72, 16] on icon at bounding box center [71, 16] width 8 height 8
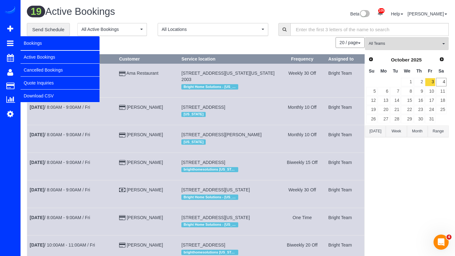
scroll to position [684, 455]
click at [36, 97] on link "Download CSV" at bounding box center [60, 96] width 79 height 13
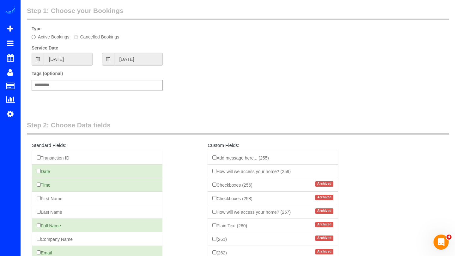
scroll to position [24, 0]
click at [48, 57] on input "09/04/2025" at bounding box center [68, 58] width 49 height 13
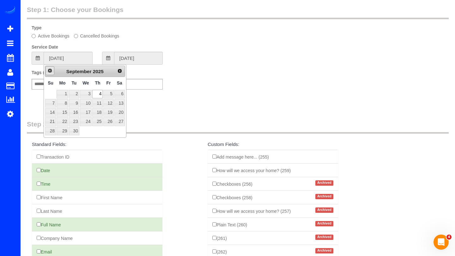
click at [51, 71] on span "Prev" at bounding box center [49, 70] width 5 height 5
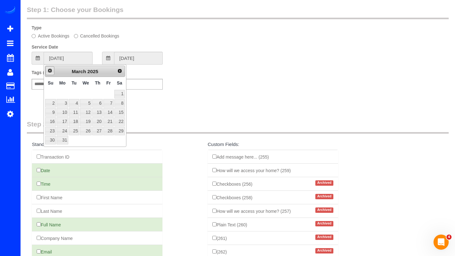
click at [51, 71] on span "Prev" at bounding box center [49, 70] width 5 height 5
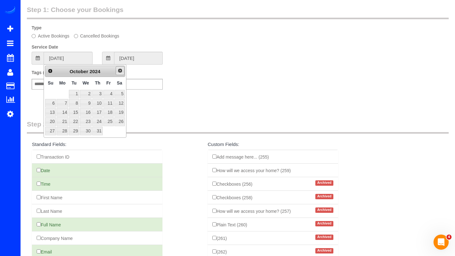
click at [120, 73] on span "Next" at bounding box center [119, 70] width 5 height 5
click at [108, 94] on link "1" at bounding box center [108, 94] width 10 height 9
type input "11/01/2024"
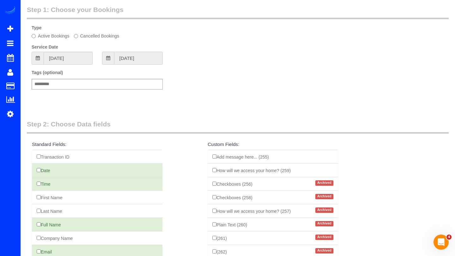
click at [139, 58] on input "11/01/2024" at bounding box center [138, 58] width 49 height 13
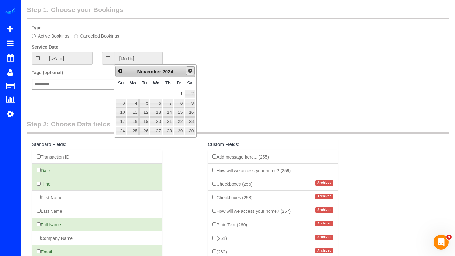
click at [191, 71] on span "Next" at bounding box center [190, 70] width 5 height 5
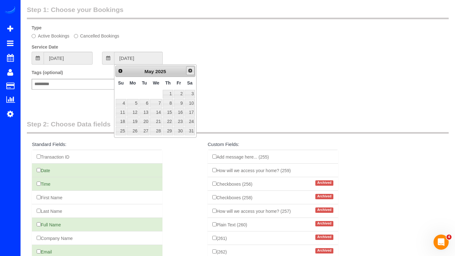
click at [191, 71] on span "Next" at bounding box center [190, 70] width 5 height 5
click at [141, 129] on link "30" at bounding box center [144, 131] width 10 height 9
type input "09/30/2025"
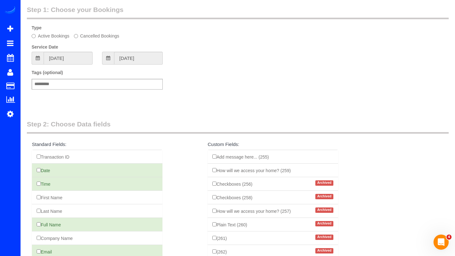
click at [56, 87] on div "Add a tag" at bounding box center [97, 84] width 131 height 11
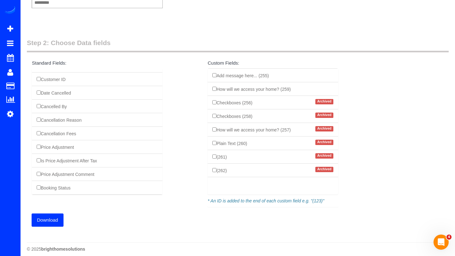
scroll to position [111, 0]
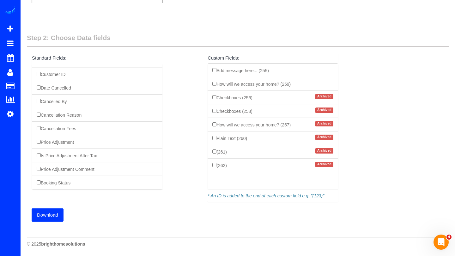
click at [49, 212] on button "Download" at bounding box center [48, 215] width 32 height 13
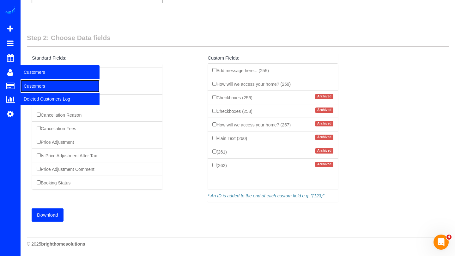
click at [26, 85] on link "Customers" at bounding box center [60, 86] width 79 height 13
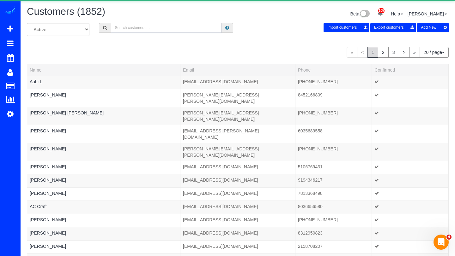
click at [158, 25] on input "text" at bounding box center [166, 28] width 111 height 10
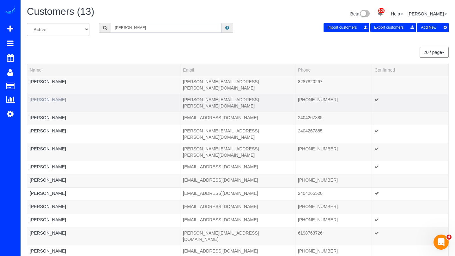
type input "jonathan"
click at [56, 97] on link "Jonathan Beauchamp" at bounding box center [48, 99] width 36 height 5
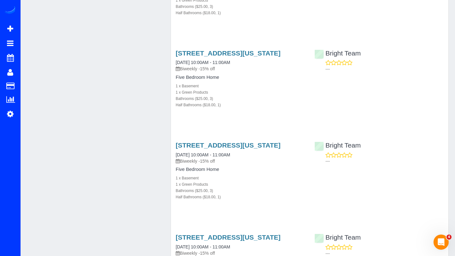
scroll to position [5554, 0]
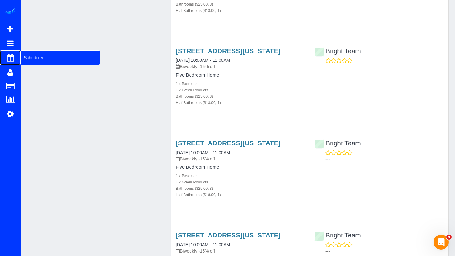
click at [30, 54] on span "Scheduler" at bounding box center [60, 58] width 79 height 15
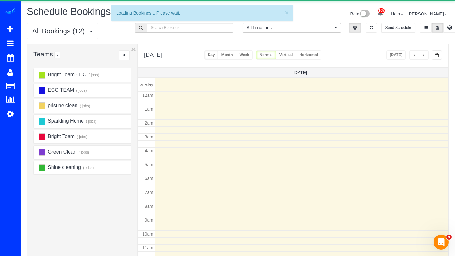
scroll to position [84, 0]
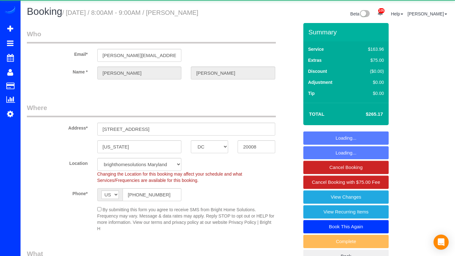
select select "DC"
select select "3"
select select "1"
select select "spot1"
